Goal: Book appointment/travel/reservation

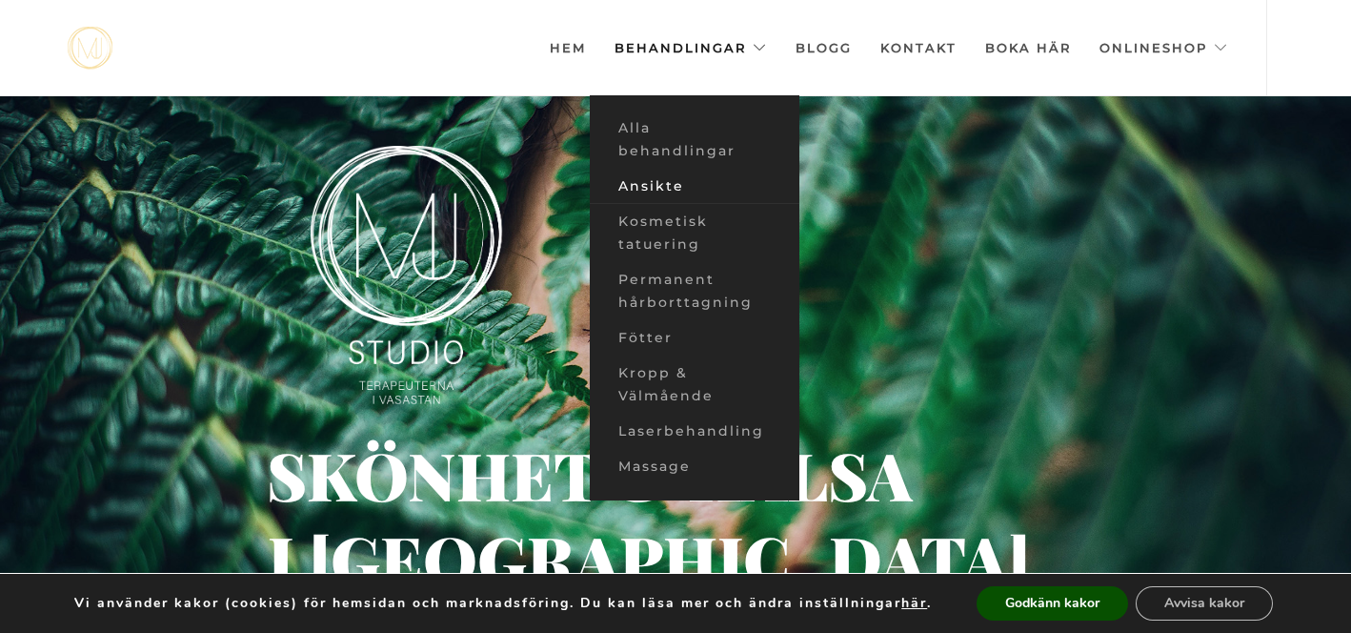
click at [675, 183] on link "Ansikte" at bounding box center [695, 186] width 210 height 35
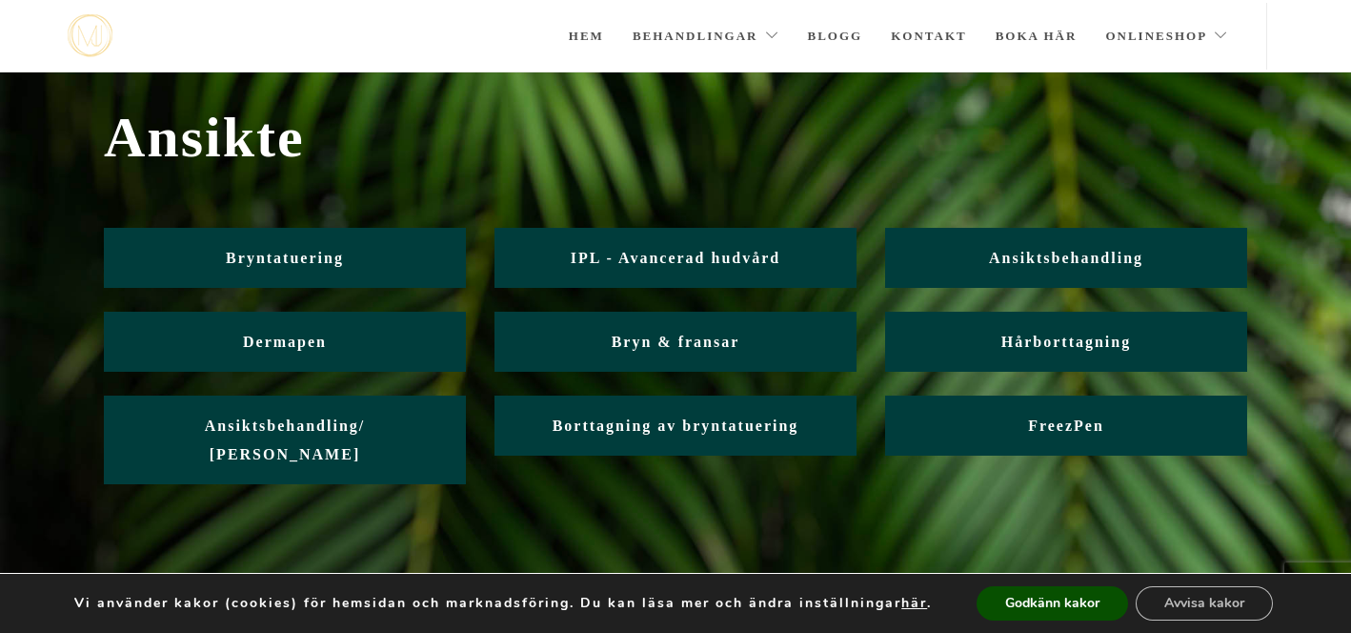
scroll to position [34, 0]
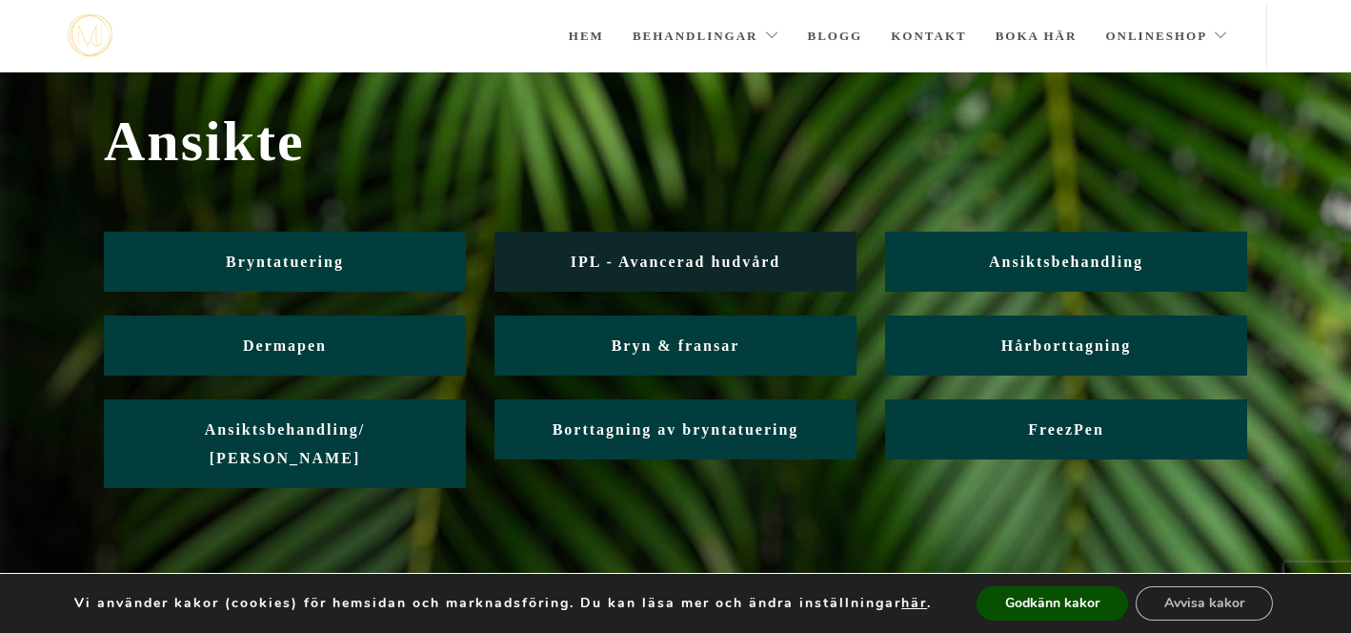
click at [667, 258] on span "IPL - Avancerad hudvård" at bounding box center [676, 261] width 210 height 16
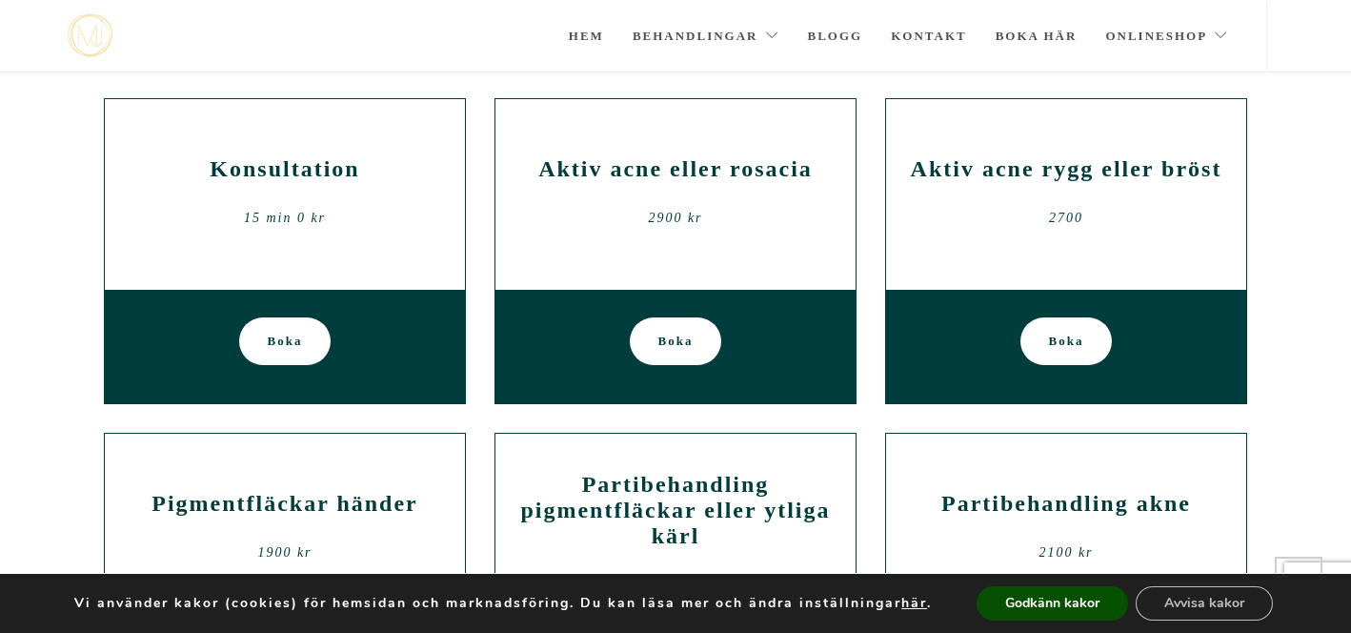
scroll to position [760, 0]
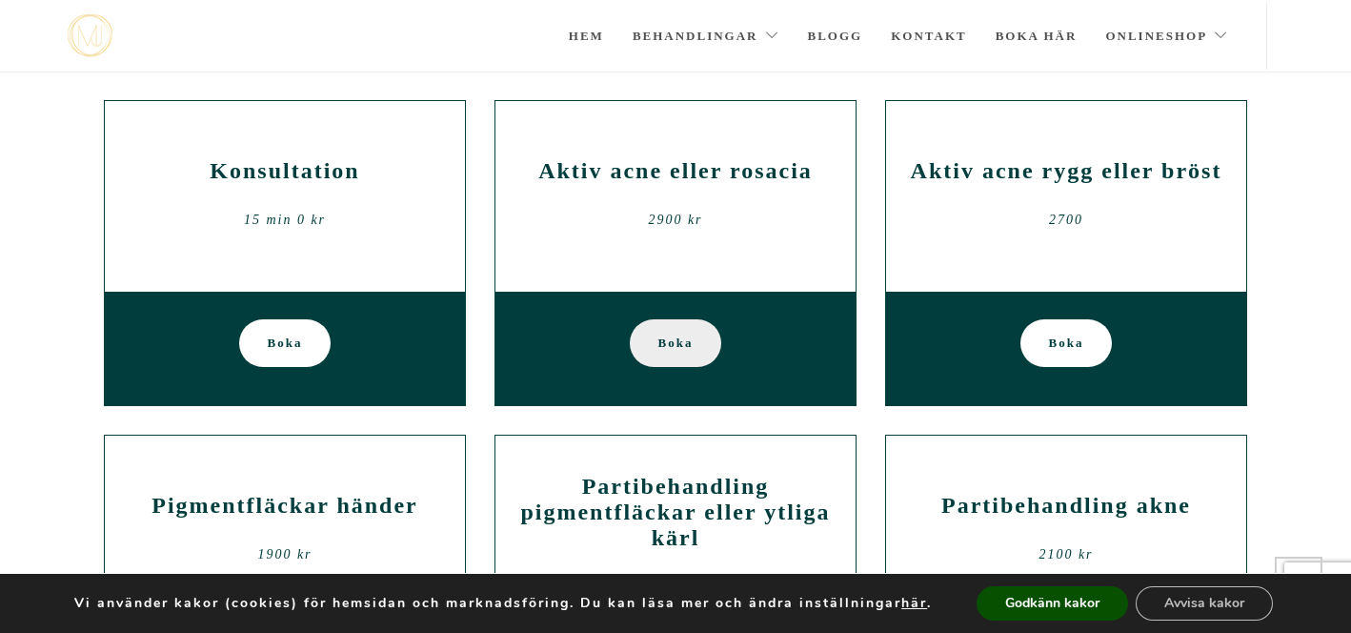
click at [677, 345] on span "Boka" at bounding box center [675, 343] width 35 height 48
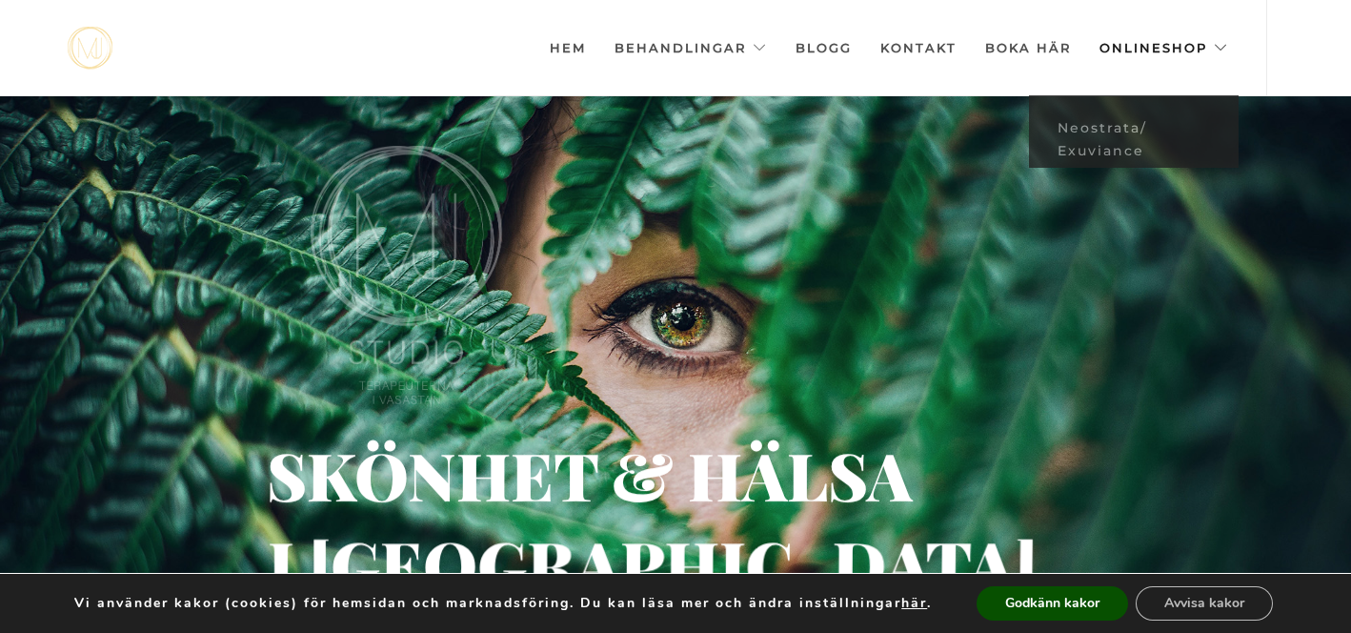
click at [1139, 48] on link "Onlineshop" at bounding box center [1164, 47] width 129 height 95
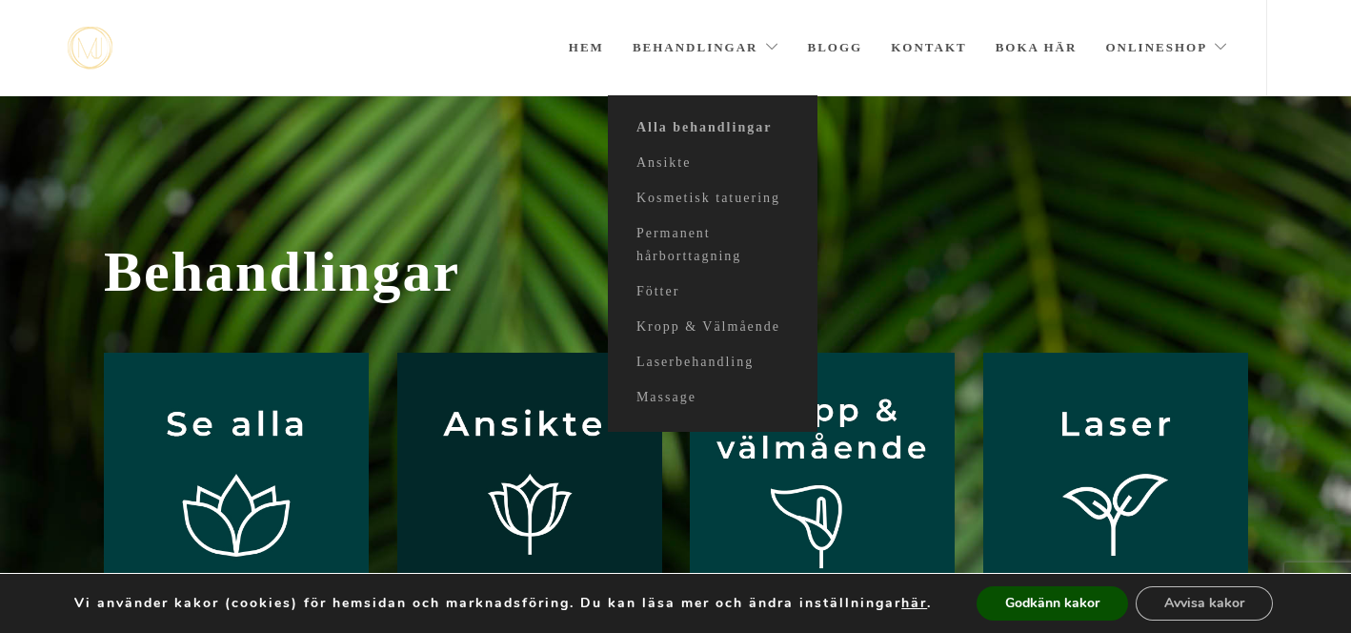
click at [536, 385] on img at bounding box center [529, 485] width 265 height 265
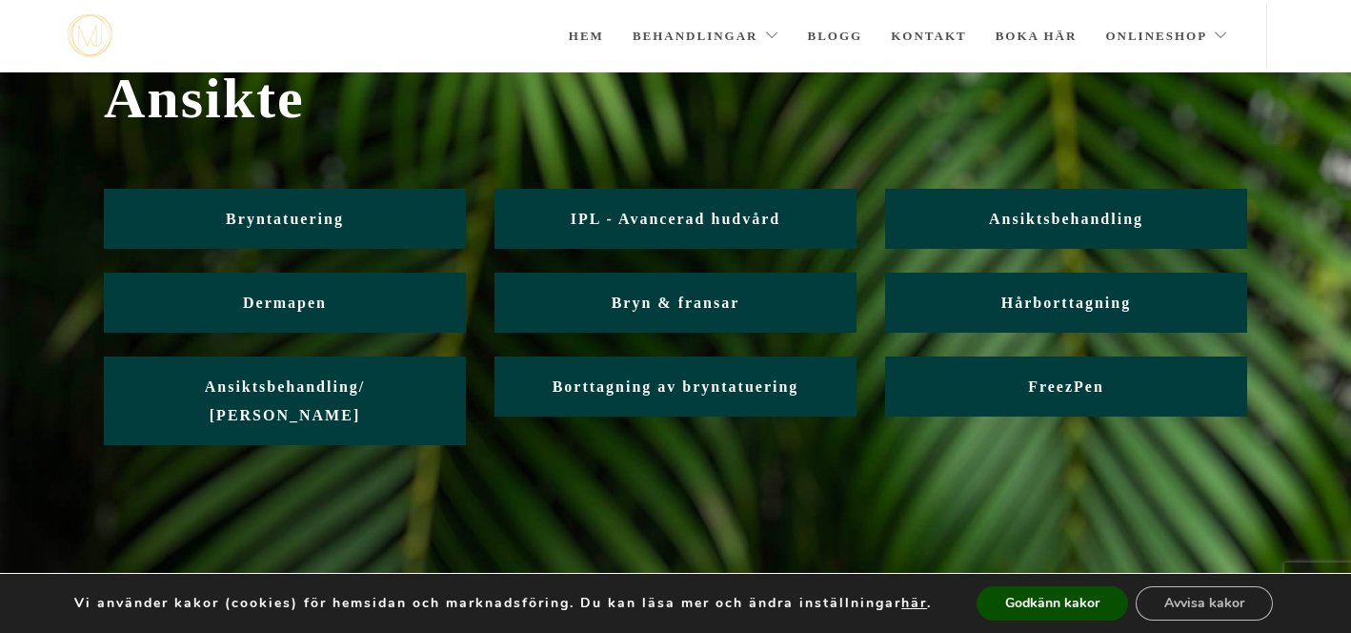
scroll to position [79, 0]
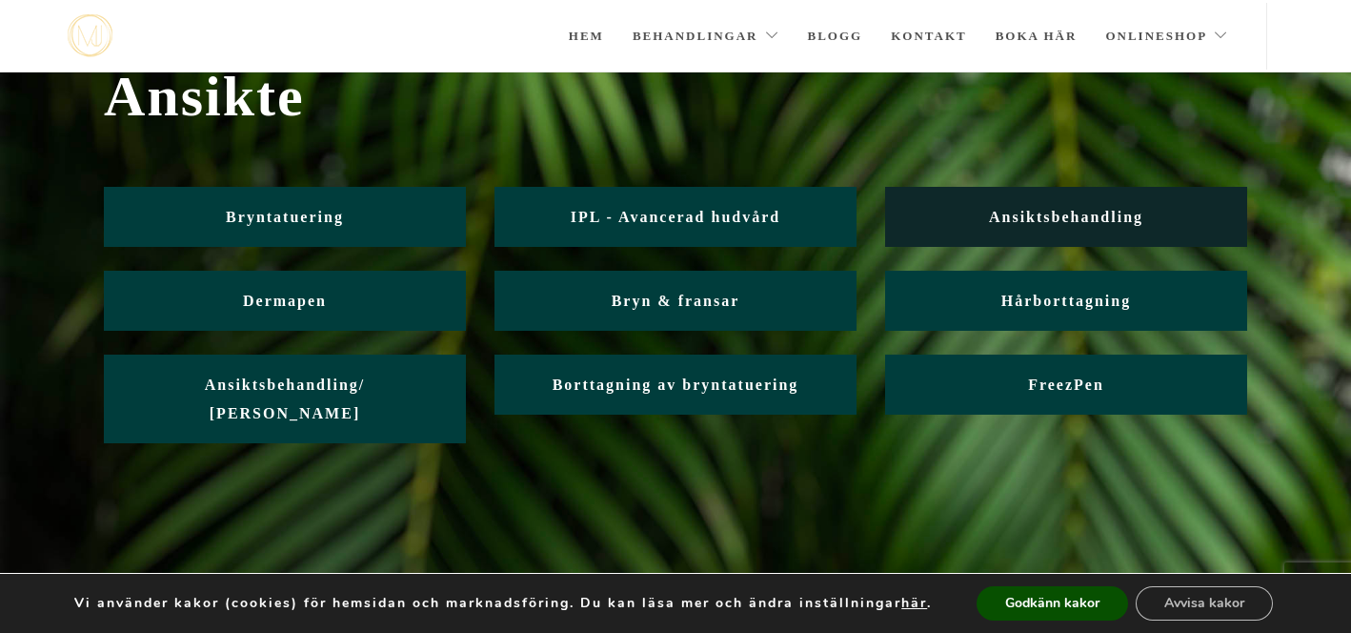
click at [1049, 212] on span "Ansiktsbehandling" at bounding box center [1066, 217] width 154 height 16
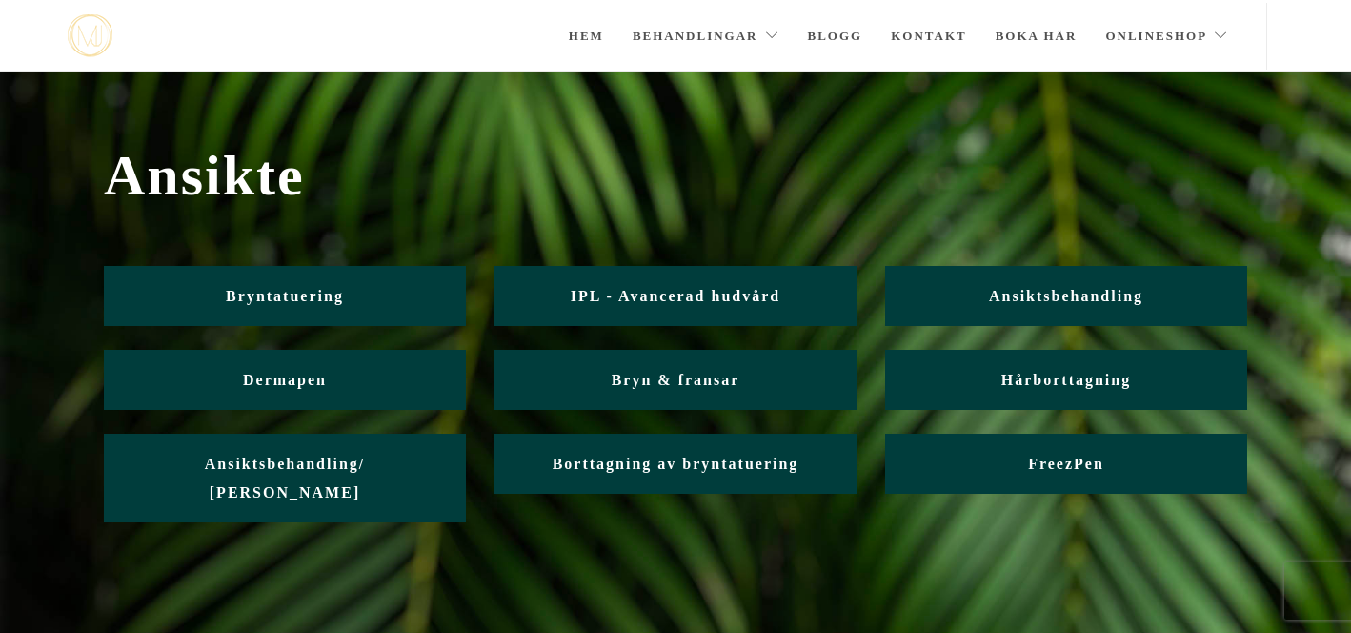
scroll to position [79, 0]
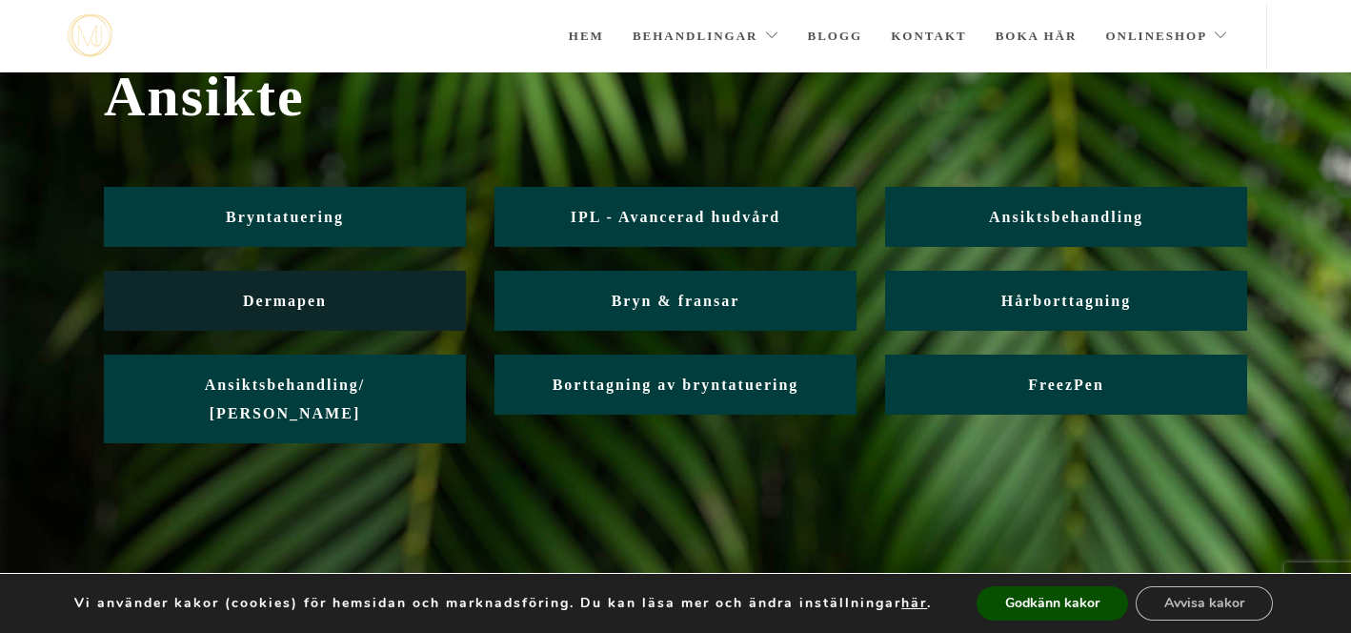
click at [307, 297] on span "Dermapen" at bounding box center [285, 301] width 84 height 16
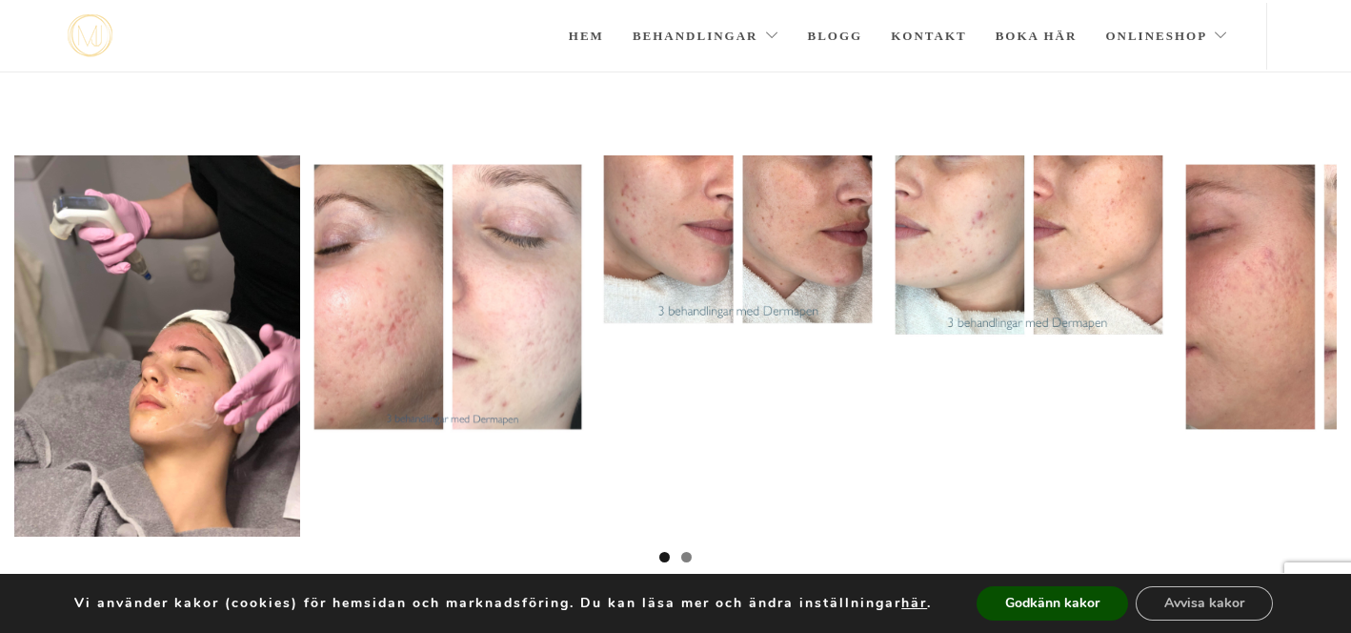
scroll to position [76, 0]
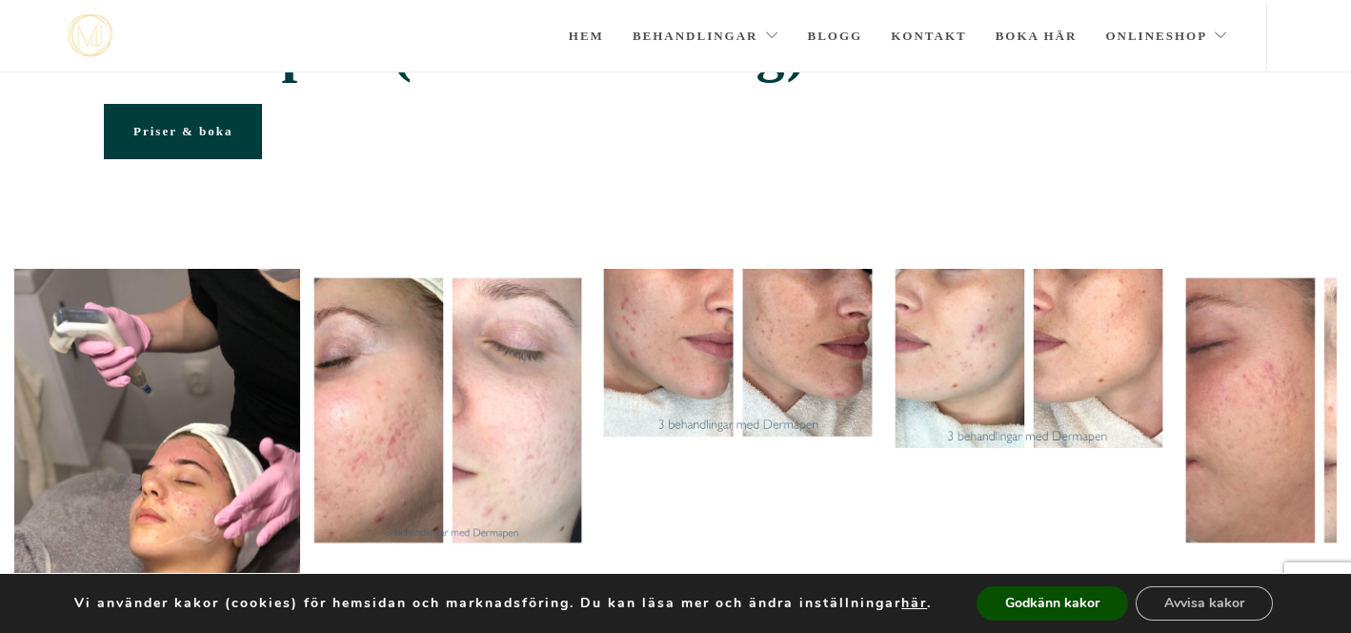
click at [176, 122] on link "Priser & boka" at bounding box center [183, 131] width 158 height 55
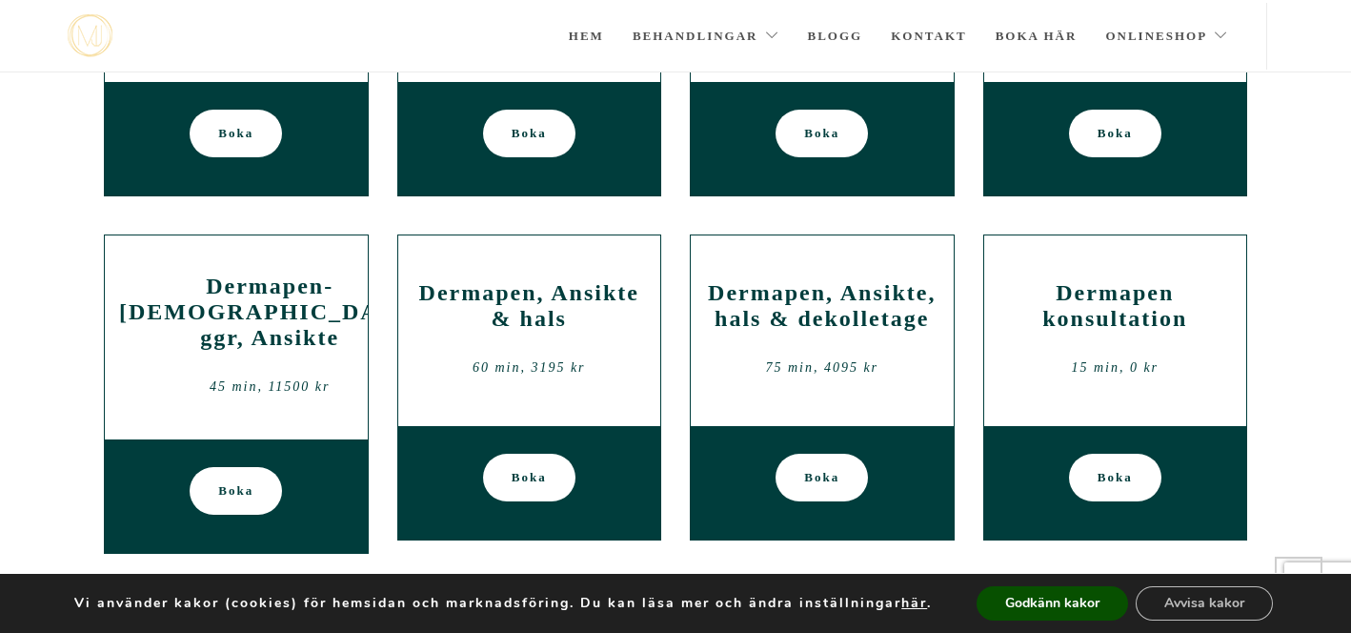
scroll to position [1852, 0]
